Goal: Check status: Check status

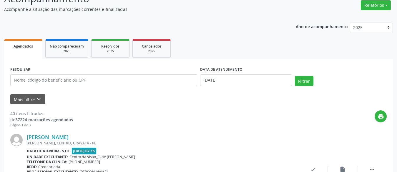
scroll to position [59, 0]
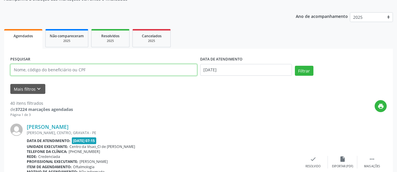
click at [112, 70] on input "text" at bounding box center [103, 70] width 187 height 12
type input "[PERSON_NAME]"
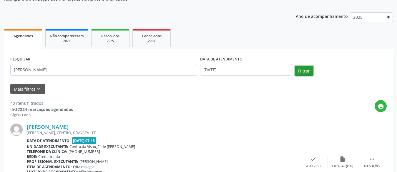
click at [306, 73] on button "Filtrar" at bounding box center [304, 71] width 19 height 10
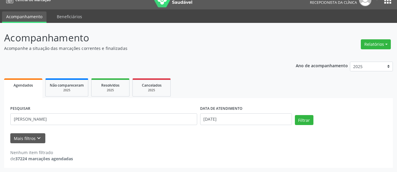
scroll to position [9, 0]
click at [297, 124] on button "Filtrar" at bounding box center [304, 120] width 19 height 10
click at [59, 88] on div "Não compareceram" at bounding box center [67, 85] width 34 height 6
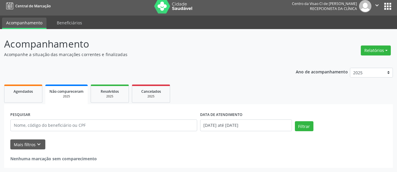
scroll to position [3, 0]
click at [69, 124] on input "text" at bounding box center [103, 126] width 187 height 12
click at [220, 146] on div "Mais filtros keyboard_arrow_down" at bounding box center [198, 145] width 379 height 10
click at [272, 126] on input "[DATE] até [DATE]" at bounding box center [246, 126] width 92 height 12
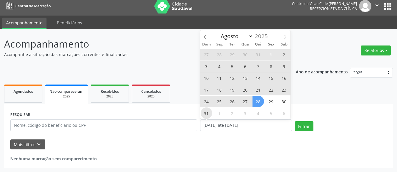
click at [207, 112] on span "31" at bounding box center [206, 113] width 11 height 11
type input "[DATE]"
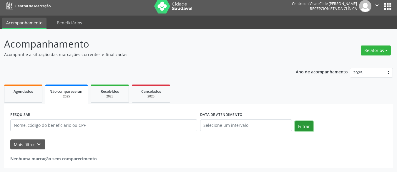
click at [300, 127] on button "Filtrar" at bounding box center [304, 127] width 19 height 10
click at [87, 125] on input "text" at bounding box center [103, 126] width 187 height 12
click at [300, 125] on button "Filtrar" at bounding box center [304, 127] width 19 height 10
drag, startPoint x: 33, startPoint y: 126, endPoint x: 0, endPoint y: 121, distance: 33.6
click at [0, 121] on html "Central de Marcação Centro da Visao Cl de [PERSON_NAME] Recepcionista da clínic…" at bounding box center [198, 83] width 397 height 172
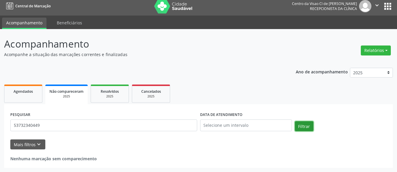
click at [305, 129] on button "Filtrar" at bounding box center [304, 127] width 19 height 10
drag, startPoint x: 47, startPoint y: 129, endPoint x: 0, endPoint y: 112, distance: 50.3
click at [0, 112] on html "Central de Marcação Centro da Visao Cl de [PERSON_NAME] Recepcionista da clínic…" at bounding box center [198, 83] width 397 height 172
click at [306, 127] on button "Filtrar" at bounding box center [304, 127] width 19 height 10
click at [303, 131] on button "Filtrar" at bounding box center [304, 127] width 19 height 10
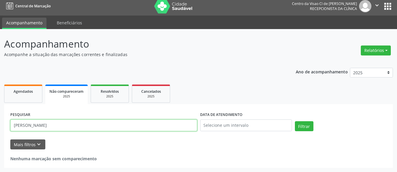
drag, startPoint x: 75, startPoint y: 128, endPoint x: 0, endPoint y: 124, distance: 75.7
click at [0, 124] on html "Central de Marcação Centro da Visao Cl de [PERSON_NAME] Recepcionista da clínic…" at bounding box center [198, 83] width 397 height 172
type input "[PERSON_NAME]"
click at [301, 124] on button "Filtrar" at bounding box center [304, 127] width 19 height 10
click at [308, 129] on button "Filtrar" at bounding box center [304, 127] width 19 height 10
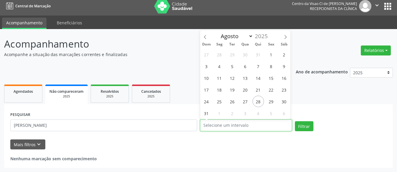
click at [221, 127] on input "text" at bounding box center [246, 126] width 92 height 12
click at [259, 103] on span "28" at bounding box center [258, 101] width 11 height 11
type input "[DATE]"
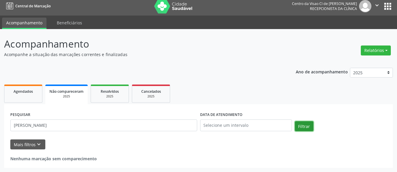
click at [305, 125] on button "Filtrar" at bounding box center [304, 127] width 19 height 10
click at [28, 96] on link "Agendados" at bounding box center [23, 94] width 38 height 18
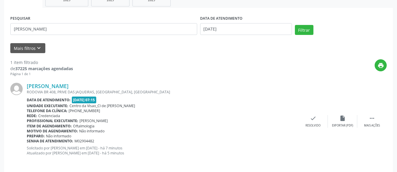
scroll to position [104, 0]
